Goal: Information Seeking & Learning: Learn about a topic

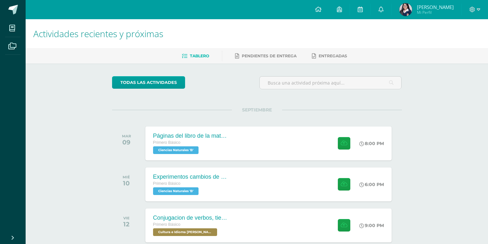
scroll to position [117, 0]
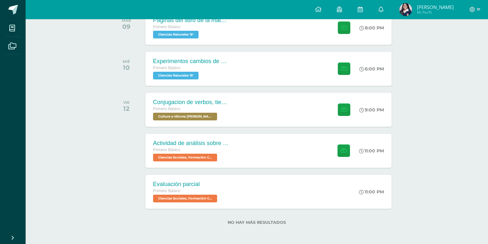
scroll to position [117, 0]
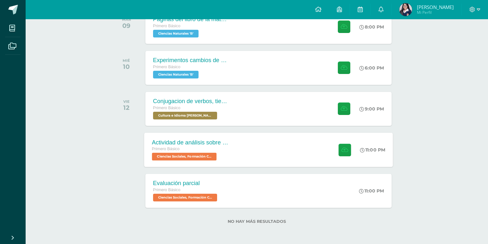
click at [249, 151] on div "Actividad de análisis sobre Derechos Humanos Primero Básico Ciencias Sociales, …" at bounding box center [268, 150] width 249 height 34
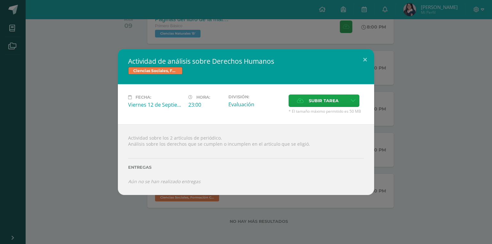
click at [104, 102] on div "Actividad de análisis sobre Derechos Humanos Ciencias Sociales, Formación Ciuda…" at bounding box center [246, 122] width 487 height 146
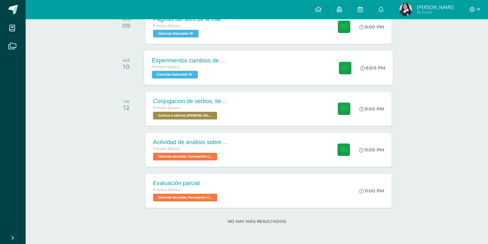
click at [223, 74] on div "Primero Básico Ciencias Naturales 'B'" at bounding box center [191, 71] width 78 height 15
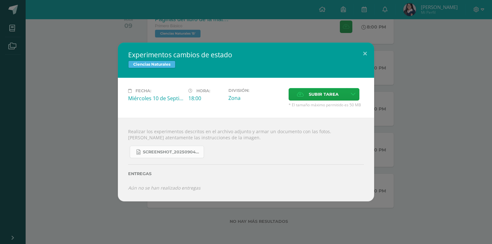
click at [181, 147] on link "Screenshot_20250904_132635_OneDrive.jpg" at bounding box center [167, 152] width 74 height 12
click at [107, 94] on div "Experimentos cambios de estado Ciencias Naturales Fecha: [DATE] Hora: 18:00 Div…" at bounding box center [246, 122] width 487 height 159
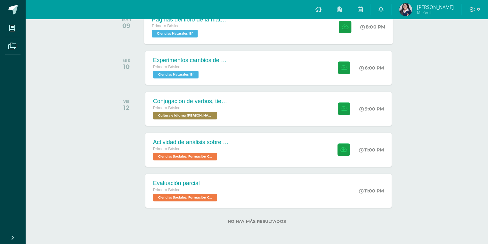
click at [213, 31] on div "Primero Básico Ciencias Naturales 'B'" at bounding box center [191, 30] width 78 height 15
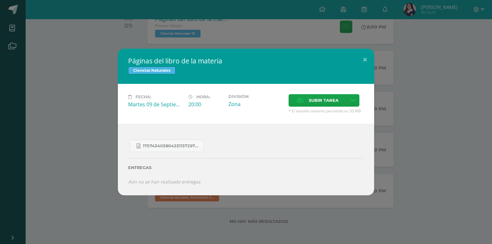
click at [60, 129] on div "Páginas del libro de la materia Ciencias Naturales Fecha: [DATE] Hora: 20:00 Di…" at bounding box center [246, 122] width 487 height 146
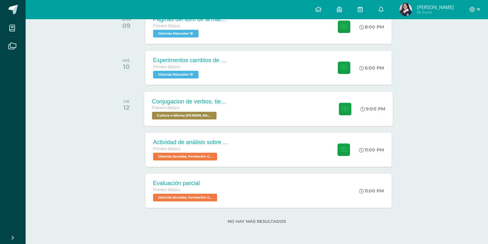
click at [251, 102] on div "Conjugacion de verbos, tiempo pasado en Kaqchikel Primero Básico Cultura e Idio…" at bounding box center [268, 109] width 249 height 34
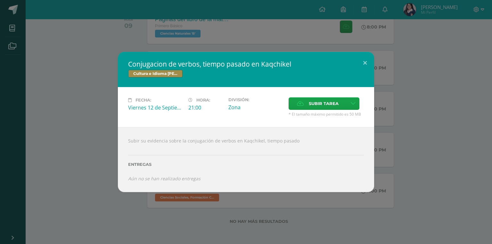
click at [79, 126] on div "Conjugacion de verbos, tiempo pasado en Kaqchikel Cultura e Idioma Maya Garífun…" at bounding box center [246, 122] width 487 height 140
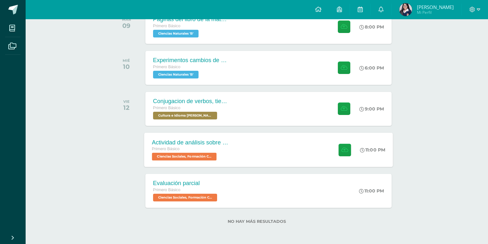
scroll to position [65, 0]
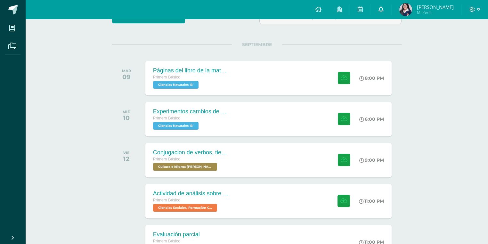
click at [377, 5] on link at bounding box center [381, 9] width 21 height 19
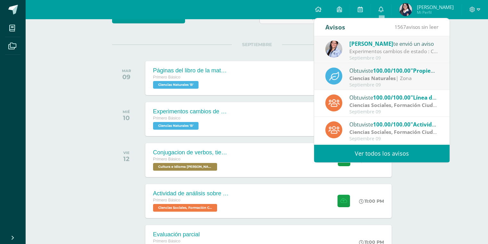
click at [355, 54] on div "Experimentos cambios de estado : Chicas! No olviden realizar los experimentos d…" at bounding box center [394, 51] width 89 height 7
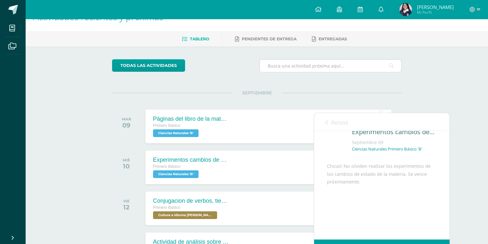
scroll to position [14, 0]
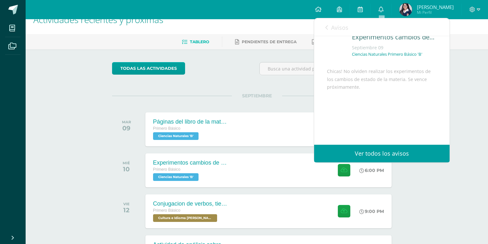
click at [336, 27] on span "Avisos" at bounding box center [339, 28] width 17 height 8
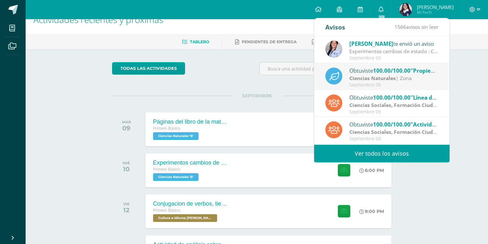
click at [355, 75] on strong "Ciencias Naturales" at bounding box center [373, 78] width 46 height 7
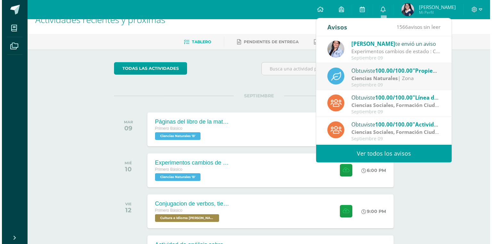
scroll to position [0, 0]
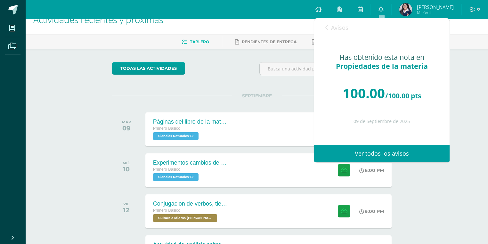
click at [338, 28] on span "Avisos" at bounding box center [339, 28] width 17 height 8
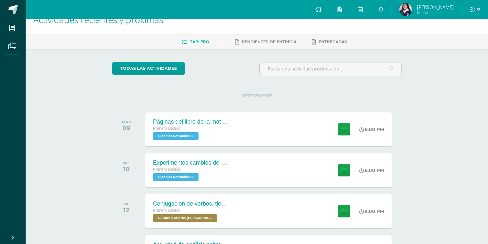
click at [226, 91] on div "todas las Actividades No tienes actividades Échale un vistazo a los demás perío…" at bounding box center [257, 198] width 316 height 298
click at [227, 112] on div "[DATE] Páginas del libro de la materia Primero Básico Ciencias Naturales 'B' 8:…" at bounding box center [257, 130] width 290 height 36
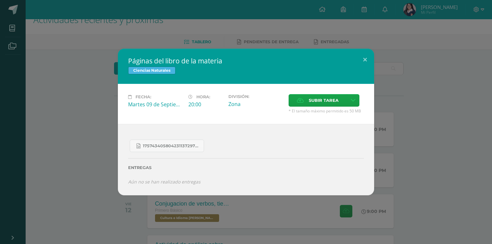
click at [205, 144] on div "17574340580423113729755887061151.jpg" at bounding box center [246, 144] width 236 height 18
click at [196, 145] on span "17574340580423113729755887061151.jpg" at bounding box center [172, 146] width 58 height 5
